Goal: Information Seeking & Learning: Learn about a topic

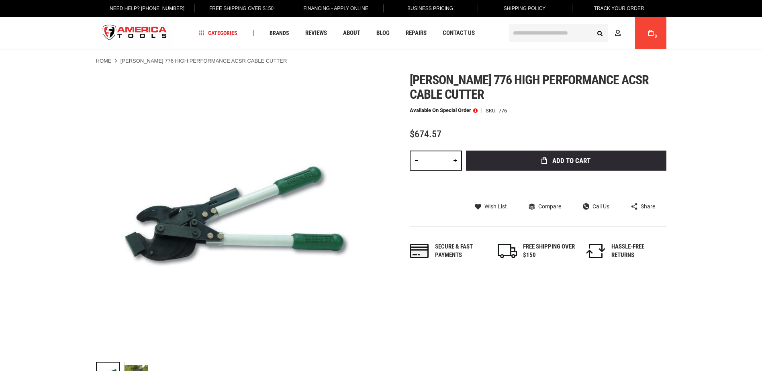
click at [475, 110] on span at bounding box center [475, 111] width 4 height 6
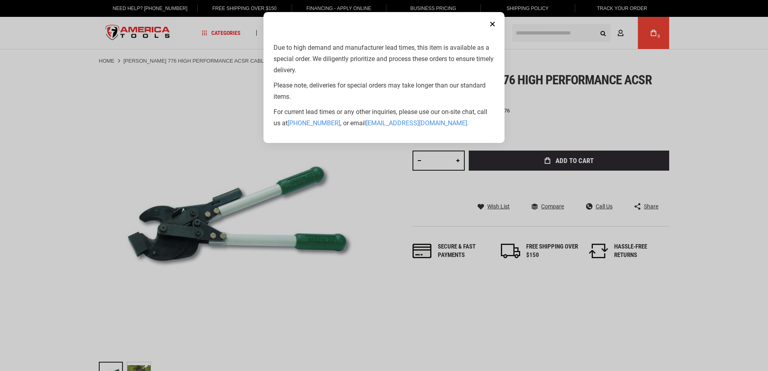
click at [493, 26] on button "Close" at bounding box center [493, 24] width 16 height 16
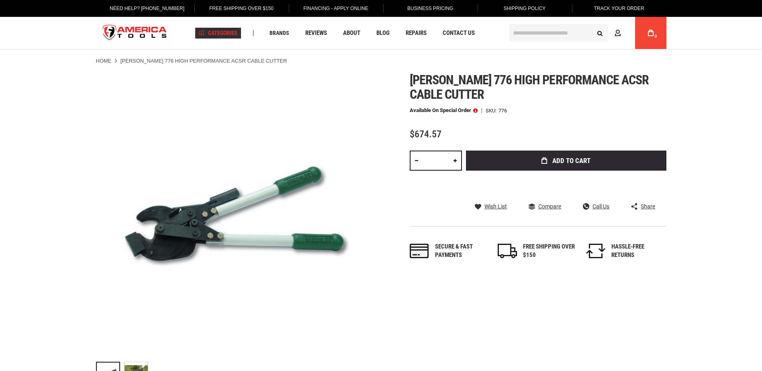
click at [232, 59] on span "Plumbing Tools" at bounding box center [236, 58] width 48 height 6
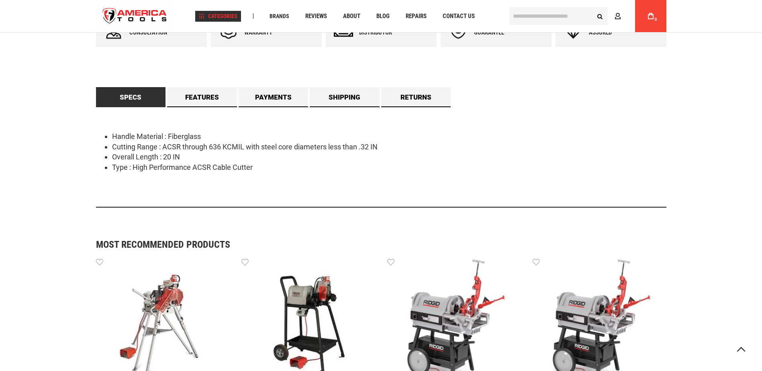
scroll to position [362, 0]
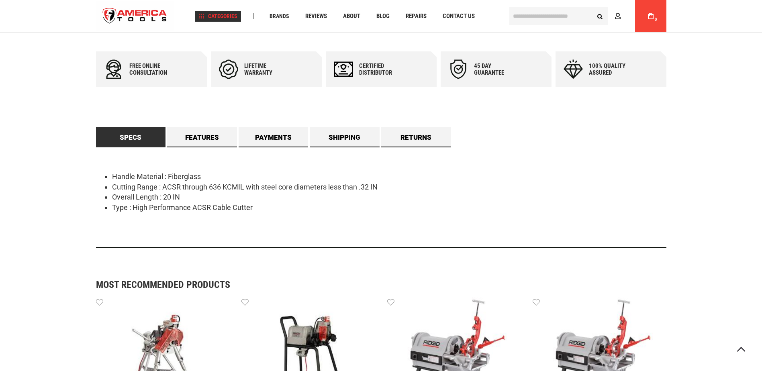
click at [205, 137] on div "Plumbing Tools Drain Cleaning Diagnostics Pressing ‹ › Bending & Forming Drain …" at bounding box center [247, 100] width 88 height 128
click at [198, 137] on div "Plumbing Tools Drain Cleaning Diagnostics Pressing ‹ › Bending & Forming Drain …" at bounding box center [247, 100] width 104 height 156
click at [203, 144] on div "Plumbing Tools Drain Cleaning Diagnostics Pressing ‹ › Bending & Forming Drain …" at bounding box center [247, 100] width 104 height 156
click at [203, 138] on div "Plumbing Tools Drain Cleaning Diagnostics Pressing ‹ › Bending & Forming Drain …" at bounding box center [247, 100] width 104 height 156
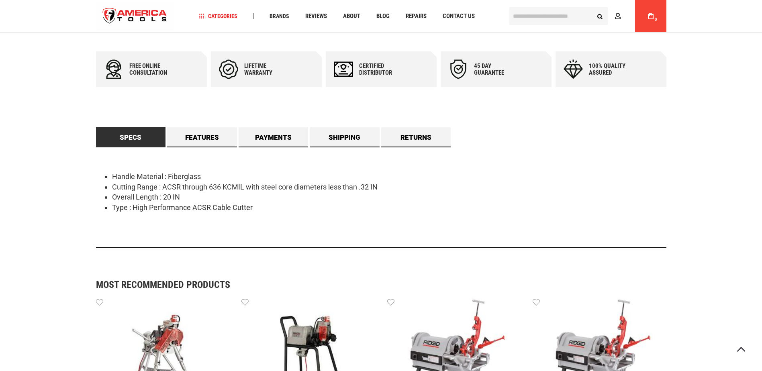
drag, startPoint x: 203, startPoint y: 138, endPoint x: 239, endPoint y: 182, distance: 57.6
click at [239, 182] on li "Cutting Range : ACSR through 636 KCMIL with steel core diameters less than .32 …" at bounding box center [389, 187] width 554 height 10
click at [144, 136] on link "Specs" at bounding box center [131, 137] width 70 height 20
click at [186, 139] on link "Features" at bounding box center [202, 137] width 70 height 20
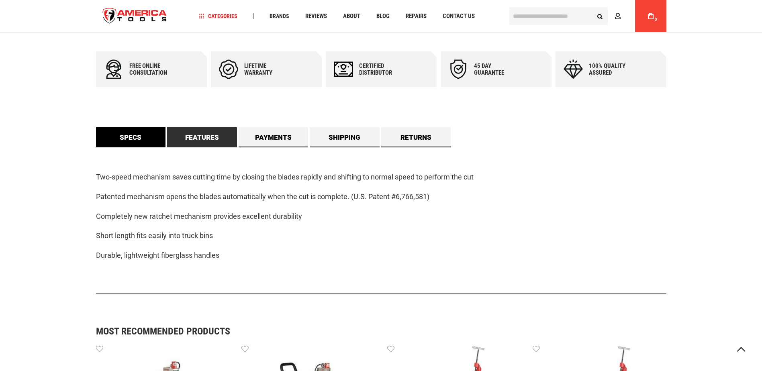
click at [133, 139] on link "Specs" at bounding box center [131, 137] width 70 height 20
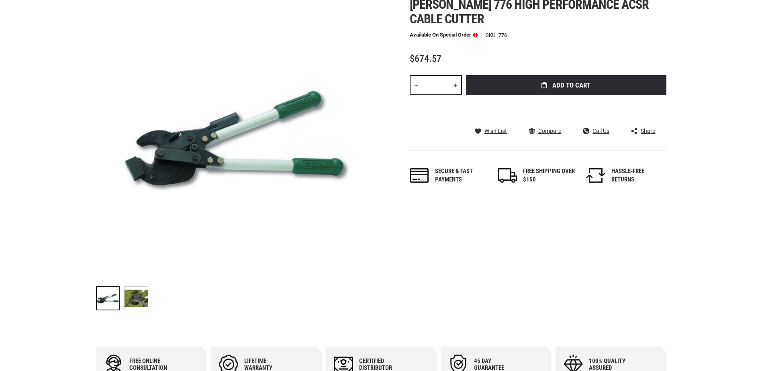
scroll to position [0, 0]
